Goal: Task Accomplishment & Management: Manage account settings

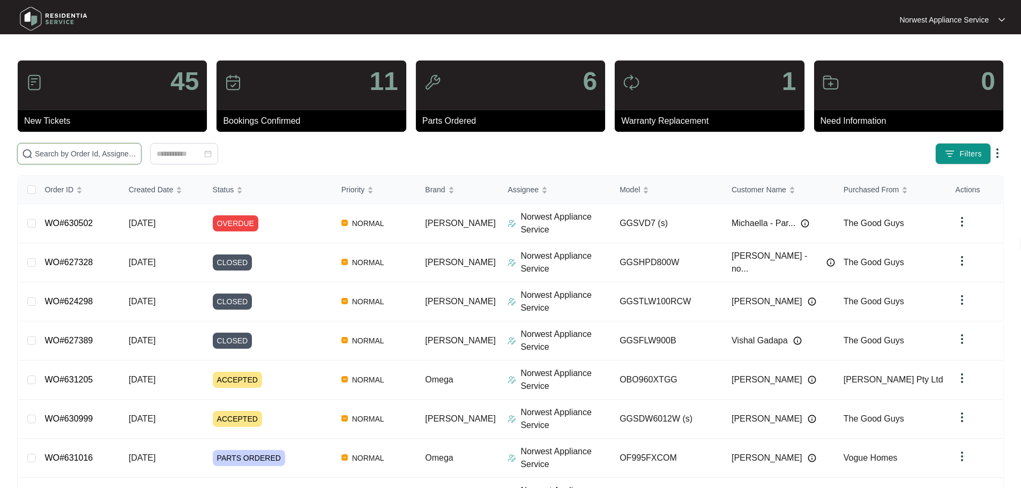
click at [137, 153] on input "text" at bounding box center [86, 154] width 102 height 12
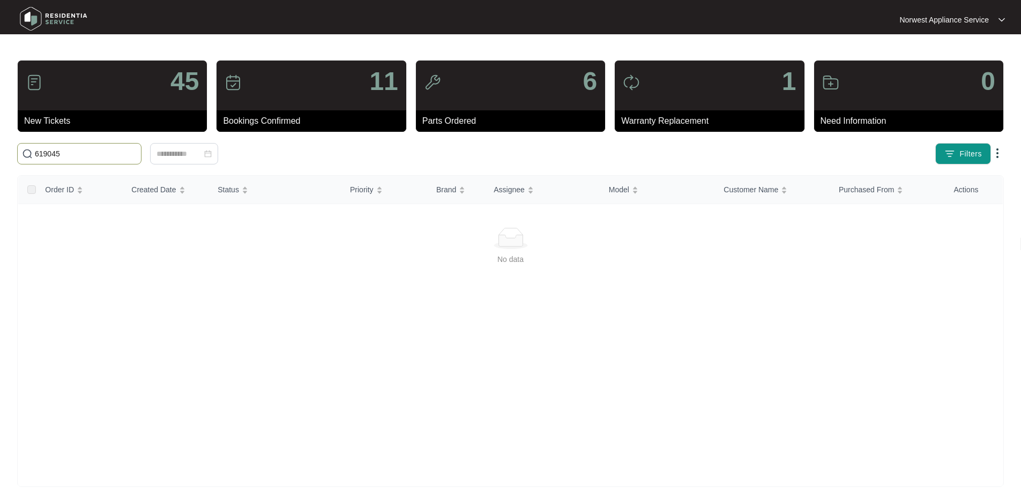
drag, startPoint x: 116, startPoint y: 155, endPoint x: 49, endPoint y: 162, distance: 67.9
click at [49, 162] on span "619045" at bounding box center [79, 153] width 124 height 21
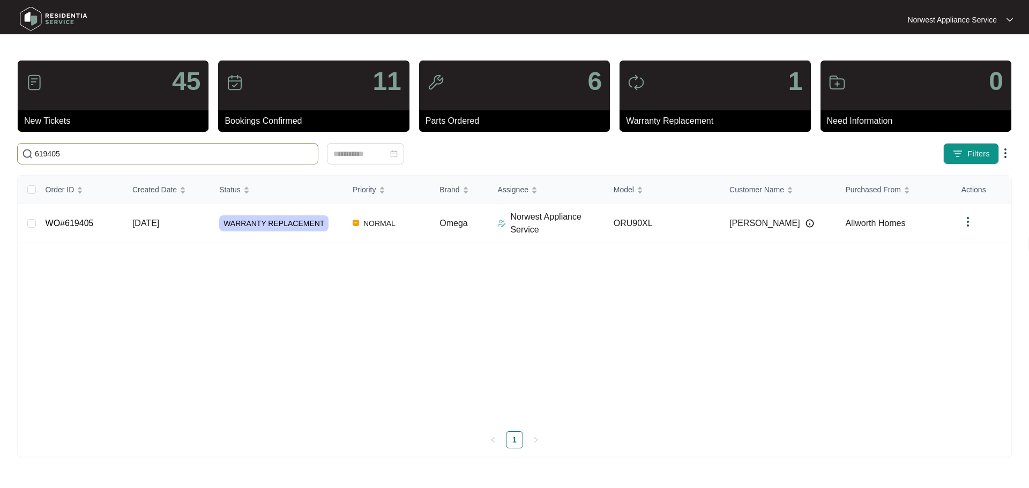
type input "619405"
click at [85, 239] on td "WO#619405" at bounding box center [80, 223] width 87 height 39
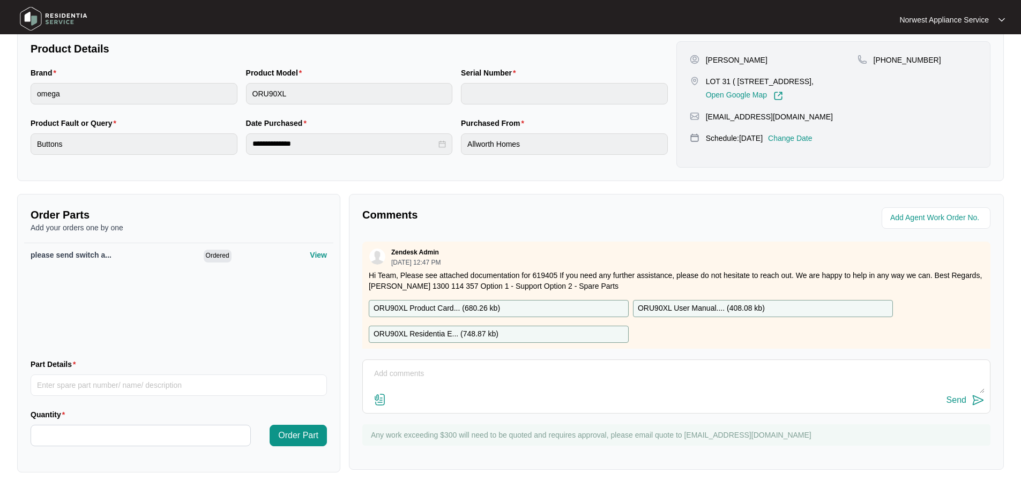
scroll to position [225, 0]
click at [551, 377] on textarea at bounding box center [676, 378] width 616 height 28
type textarea "boooked 29/8"
click at [964, 400] on div "Send" at bounding box center [956, 399] width 20 height 10
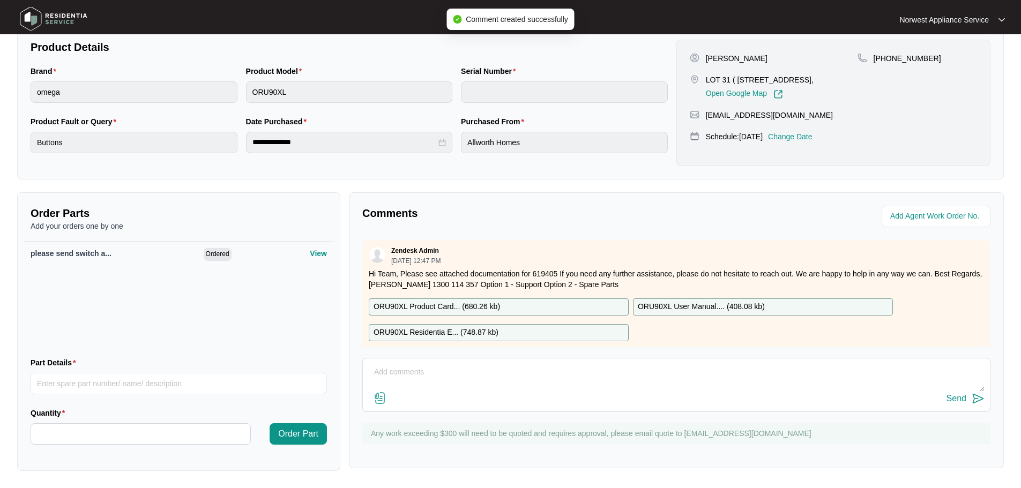
click at [70, 25] on img at bounding box center [53, 19] width 75 height 32
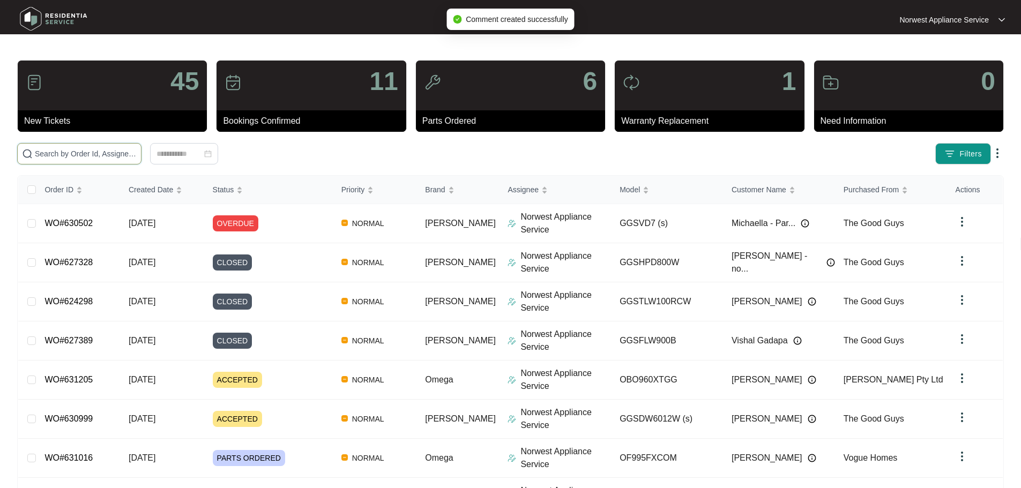
click at [88, 152] on input "text" at bounding box center [86, 154] width 102 height 12
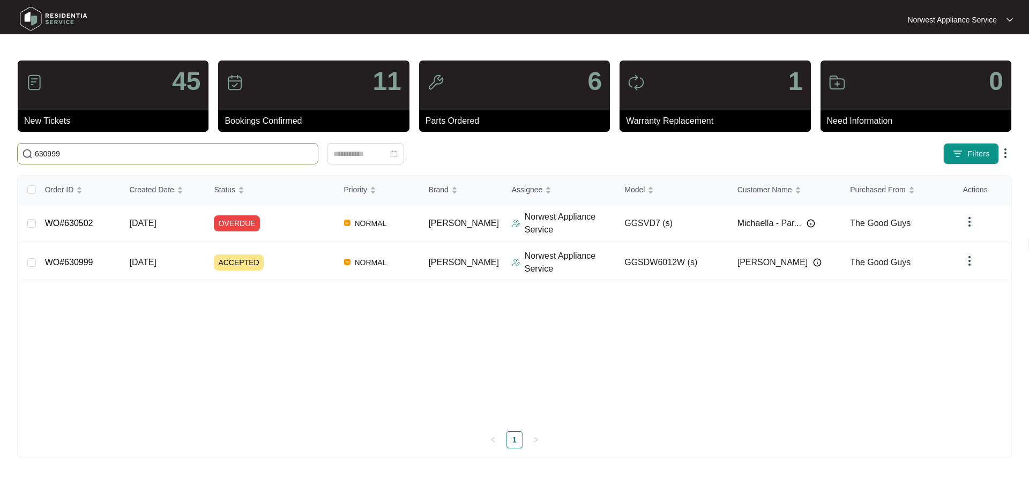
type input "630999"
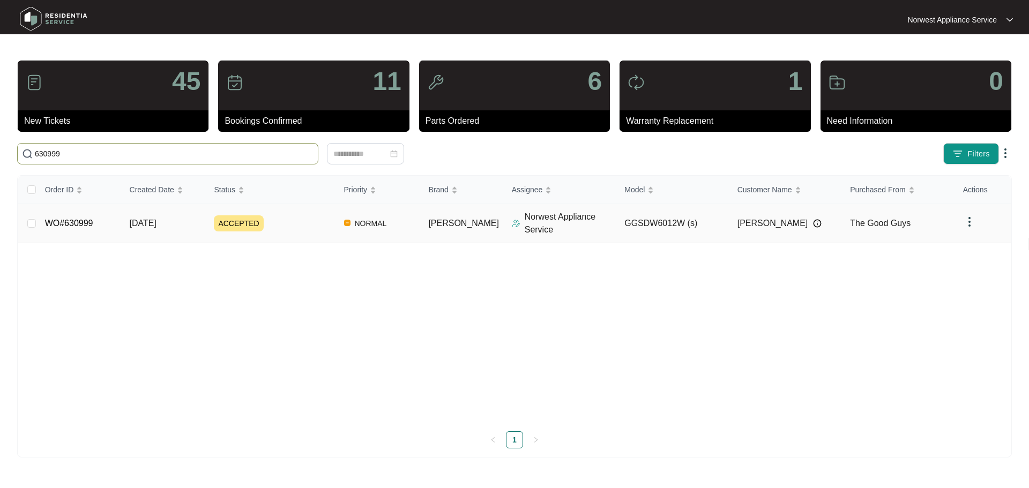
click at [150, 228] on span "[DATE]" at bounding box center [143, 223] width 27 height 9
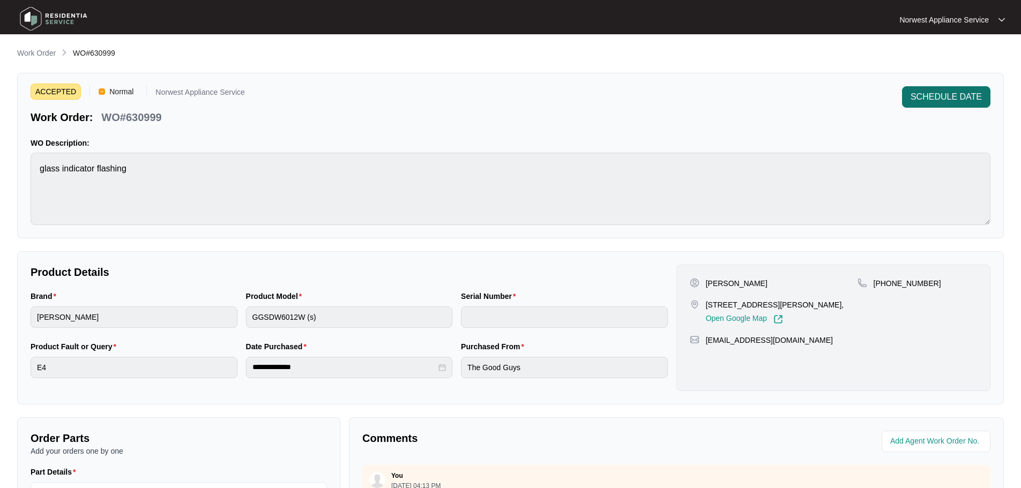
click at [964, 100] on span "SCHEDULE DATE" at bounding box center [945, 97] width 71 height 13
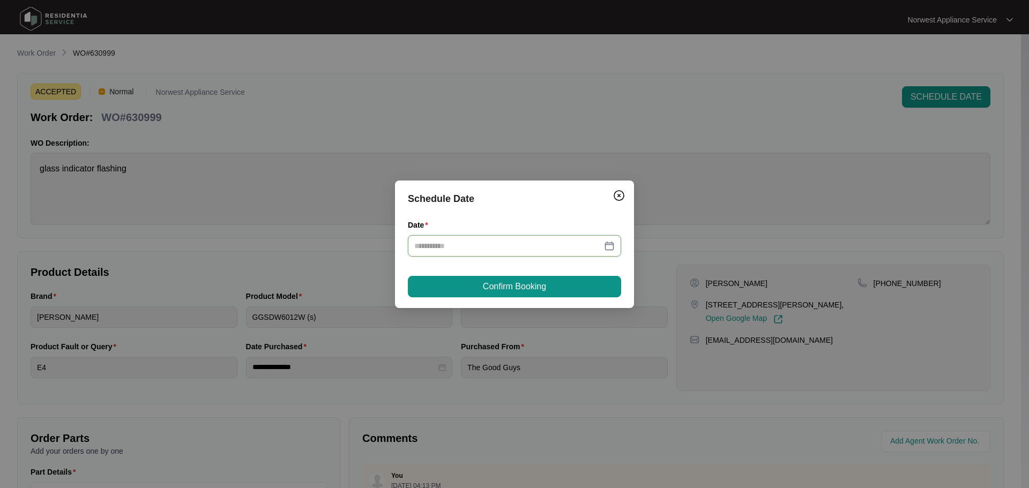
click at [579, 244] on input "Date" at bounding box center [508, 246] width 188 height 12
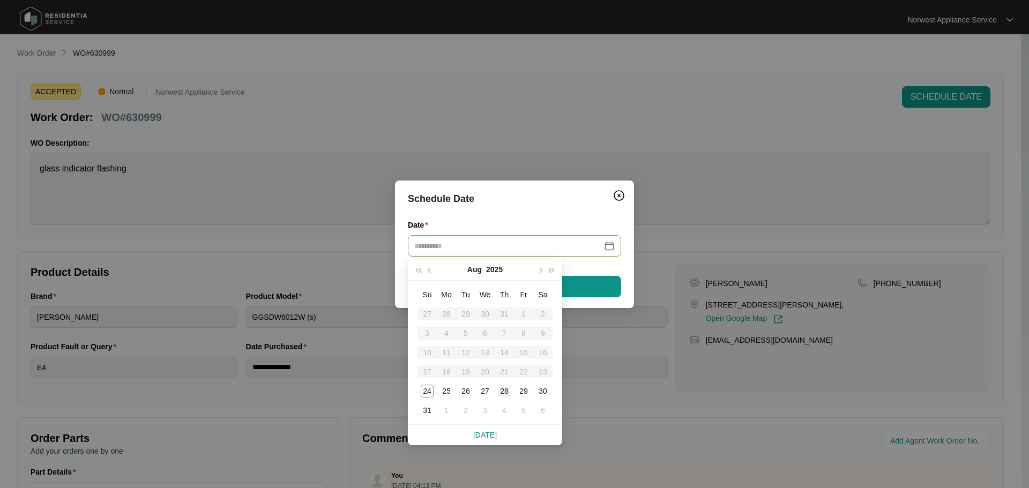
click at [507, 393] on div "28" at bounding box center [504, 391] width 13 height 13
type input "**********"
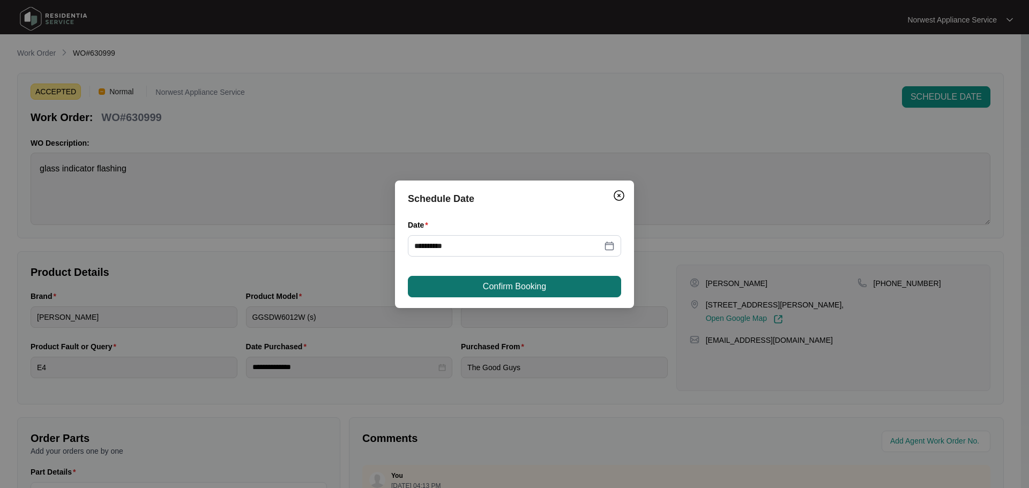
click at [560, 286] on button "Confirm Booking" at bounding box center [514, 286] width 213 height 21
